Goal: Task Accomplishment & Management: Use online tool/utility

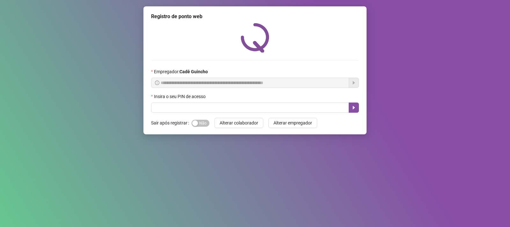
drag, startPoint x: 206, startPoint y: 123, endPoint x: 206, endPoint y: 119, distance: 4.2
click at [206, 123] on span "Sim Não" at bounding box center [201, 123] width 18 height 7
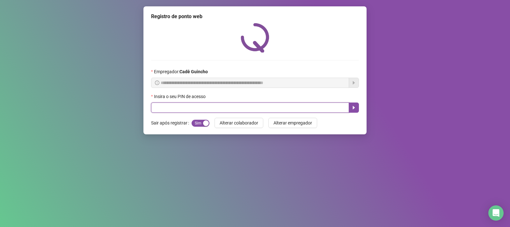
click at [206, 109] on input "text" at bounding box center [250, 108] width 198 height 10
type input "*****"
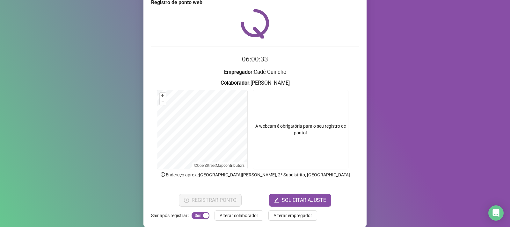
scroll to position [22, 0]
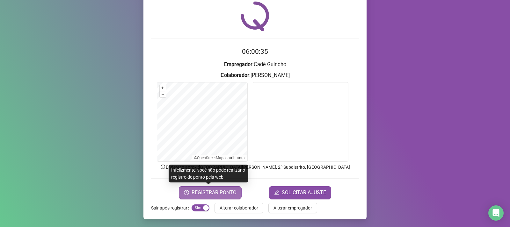
click at [209, 194] on span "REGISTRAR PONTO" at bounding box center [214, 193] width 45 height 8
